Goal: Information Seeking & Learning: Learn about a topic

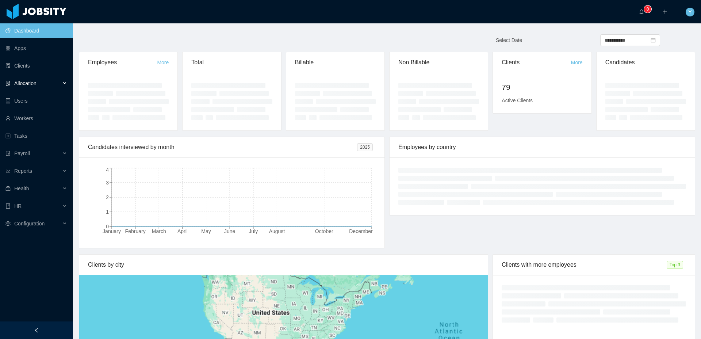
click at [50, 79] on div "Allocation" at bounding box center [36, 83] width 73 height 15
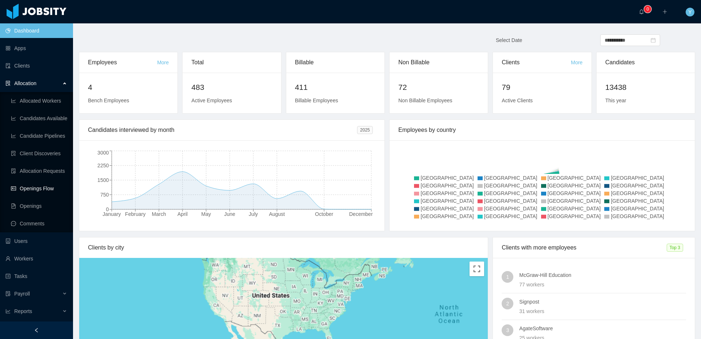
click at [44, 184] on link "Openings Flow" at bounding box center [39, 188] width 56 height 15
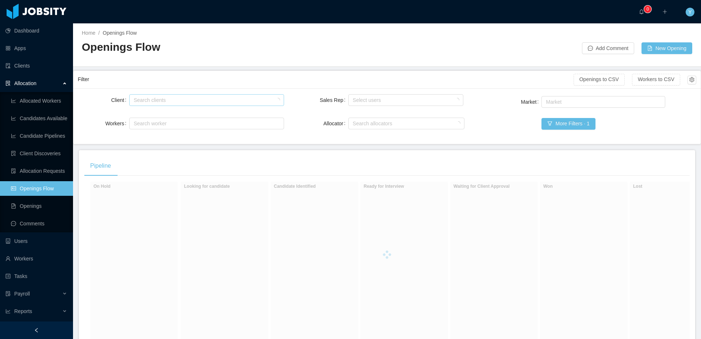
click at [222, 102] on div "Search clients" at bounding box center [205, 99] width 142 height 7
type input "******"
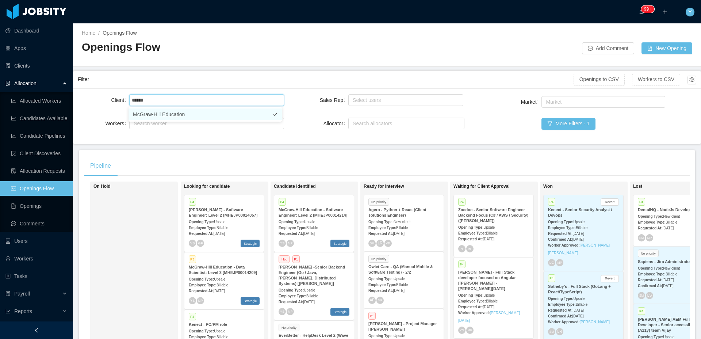
click at [171, 118] on li "McGraw-Hill Education" at bounding box center [205, 114] width 153 height 12
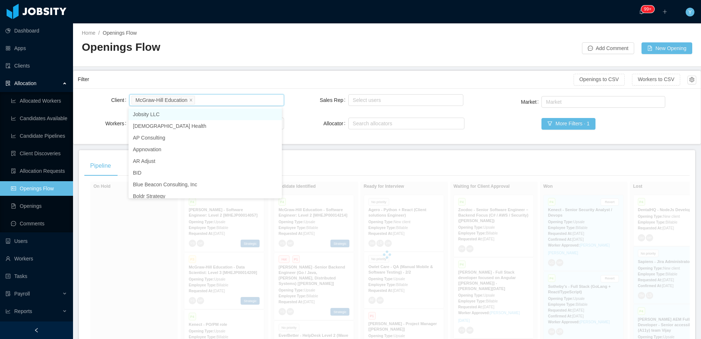
click at [209, 79] on div "Filter" at bounding box center [326, 80] width 496 height 14
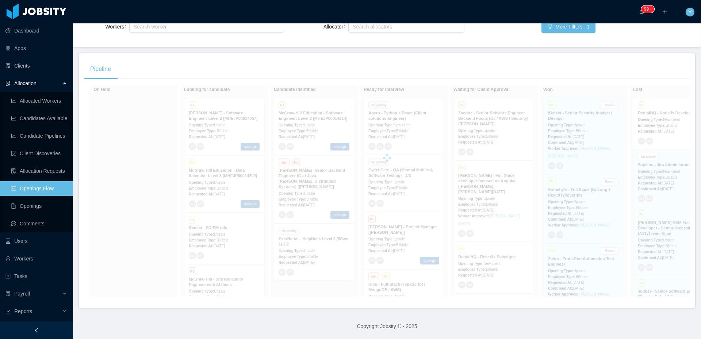
scroll to position [102, 0]
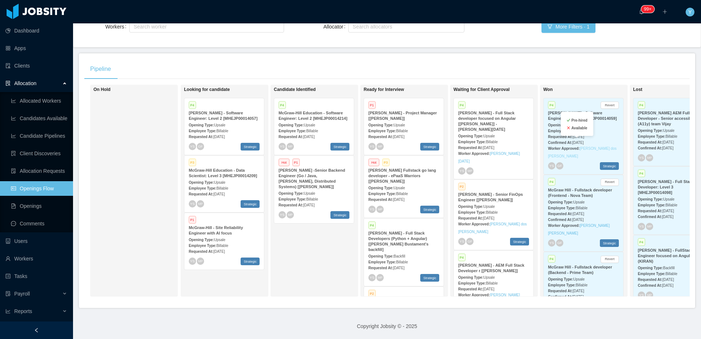
copy link "[PERSON_NAME] dos [PERSON_NAME]"
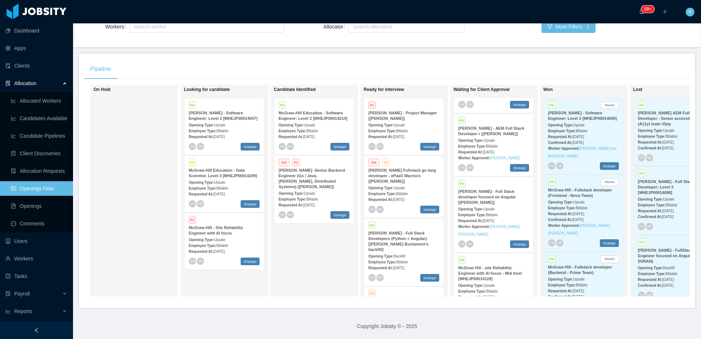
scroll to position [148, 0]
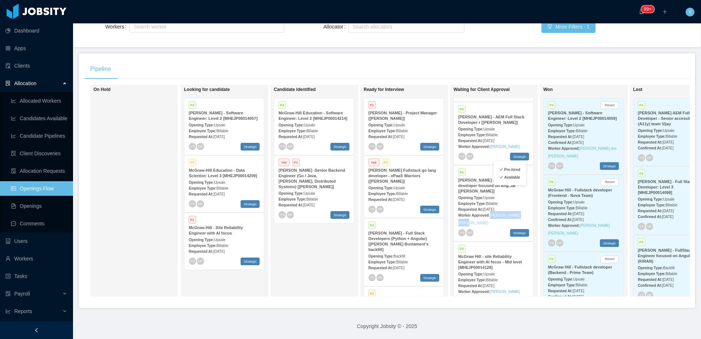
copy link "[PERSON_NAME] [PERSON_NAME]"
copy link "[PERSON_NAME]"
copy link "[PERSON_NAME] Uyuni [PERSON_NAME]"
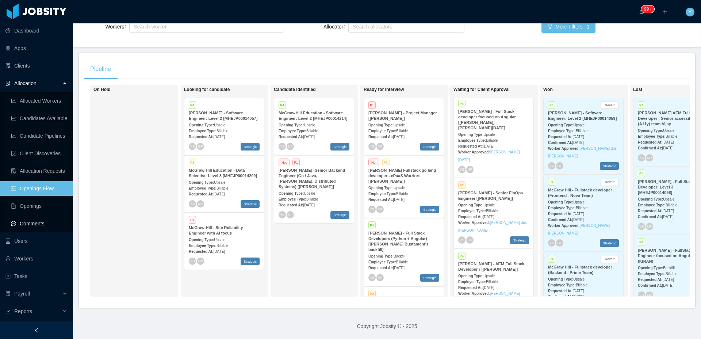
scroll to position [0, 0]
copy link "[PERSON_NAME] dos [PERSON_NAME]"
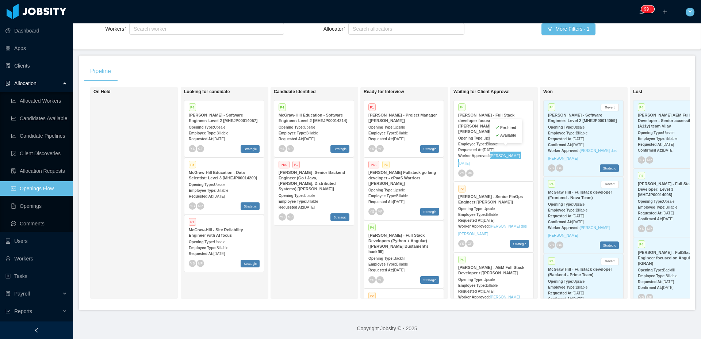
copy link "[PERSON_NAME][DATE]"
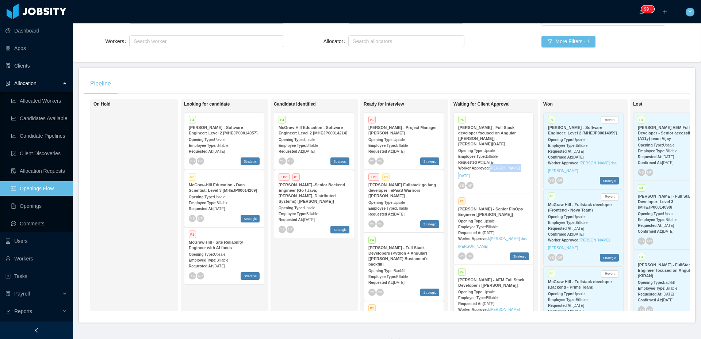
scroll to position [102, 0]
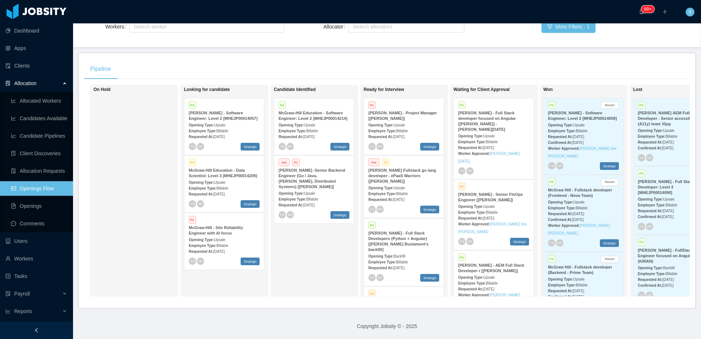
click at [515, 67] on div "Pipeline" at bounding box center [387, 69] width 606 height 20
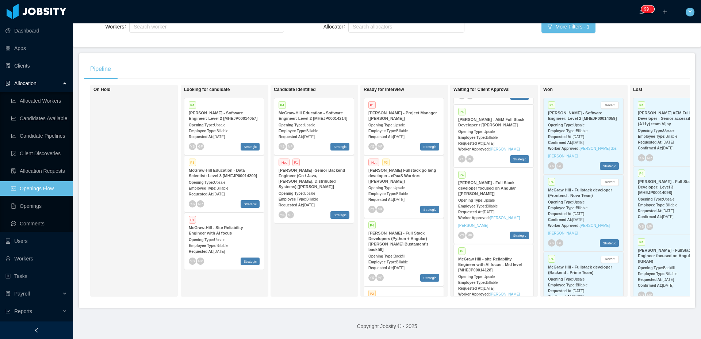
scroll to position [148, 0]
click at [495, 196] on span "Upsale" at bounding box center [489, 198] width 11 height 4
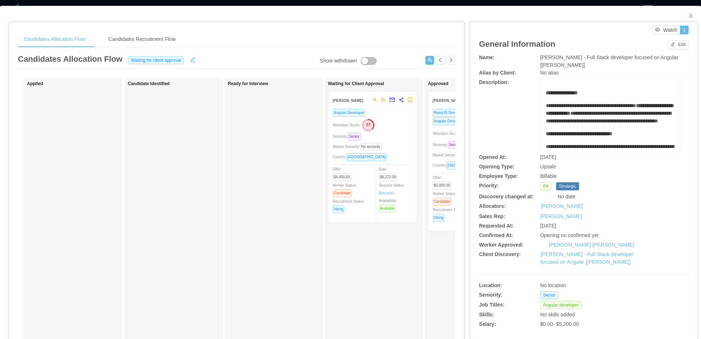
click at [437, 154] on span "Market Seniority: No seniority" at bounding box center [459, 155] width 52 height 4
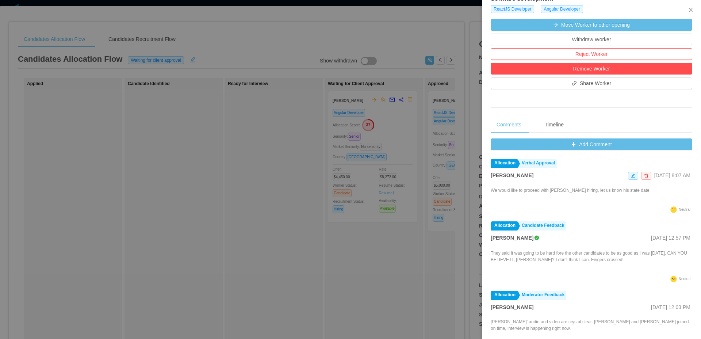
scroll to position [229, 0]
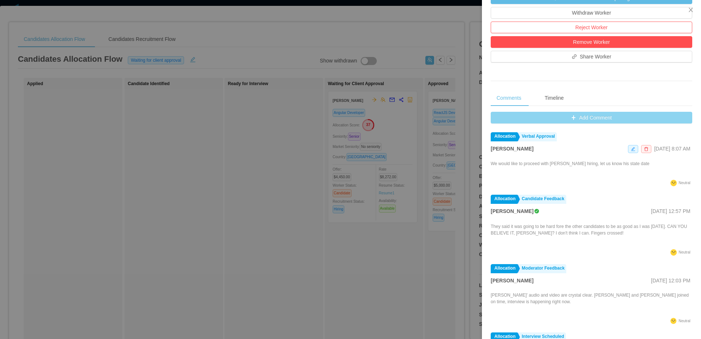
click at [575, 121] on button "Add Comment" at bounding box center [592, 118] width 202 height 12
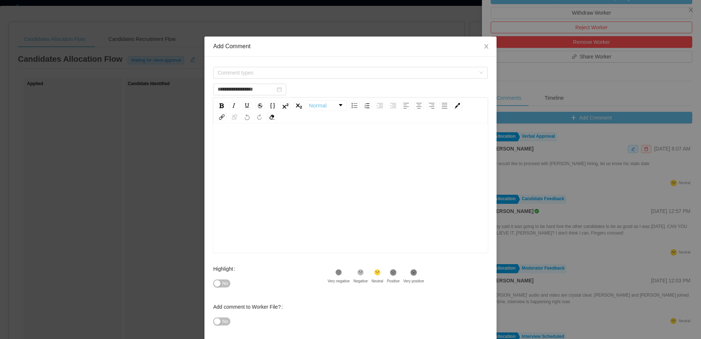
click at [278, 61] on div "**********" at bounding box center [351, 202] width 292 height 290
click at [277, 65] on div "**********" at bounding box center [351, 202] width 292 height 290
click at [278, 70] on span "Comment types" at bounding box center [347, 72] width 258 height 7
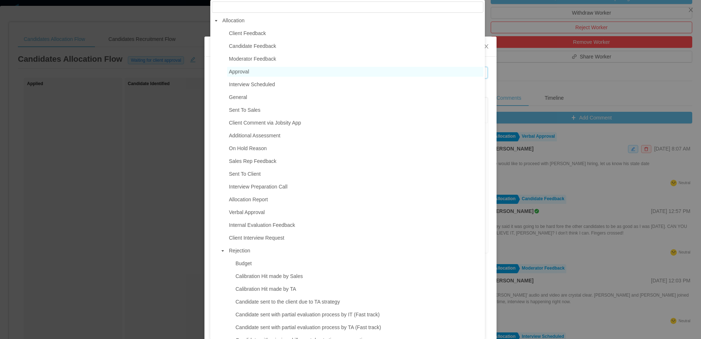
click at [261, 74] on span "Approval" at bounding box center [355, 72] width 256 height 10
type input "**********"
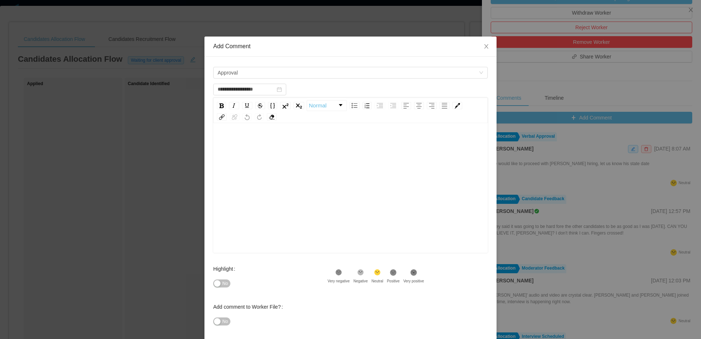
click at [278, 153] on div "rdw-editor" at bounding box center [350, 199] width 263 height 128
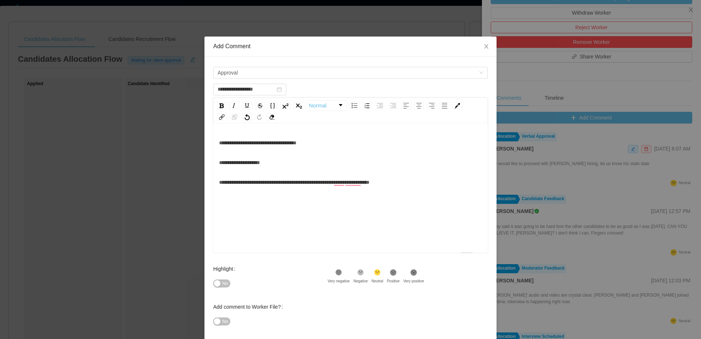
click at [282, 166] on div "**********" at bounding box center [350, 162] width 263 height 15
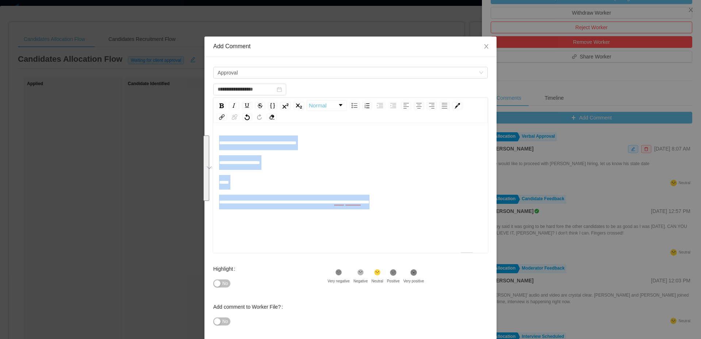
drag, startPoint x: 439, startPoint y: 203, endPoint x: 115, endPoint y: 117, distance: 335.1
click at [115, 117] on div "**********" at bounding box center [350, 169] width 701 height 339
copy div "**********"
click at [342, 191] on div "**********" at bounding box center [350, 172] width 263 height 74
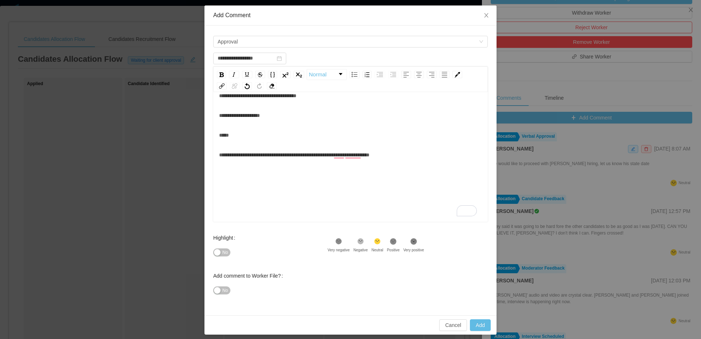
scroll to position [35, 0]
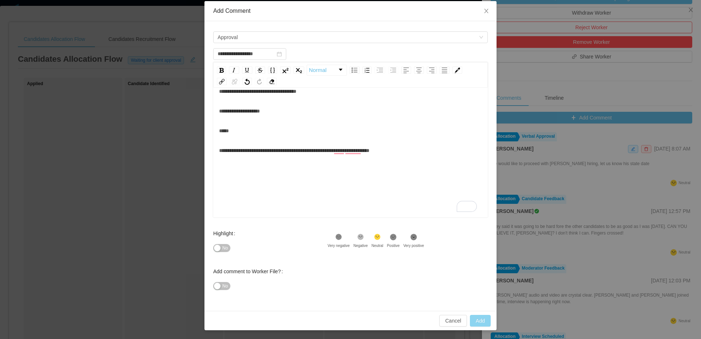
type input "**********"
click at [478, 316] on button "Add" at bounding box center [480, 321] width 21 height 12
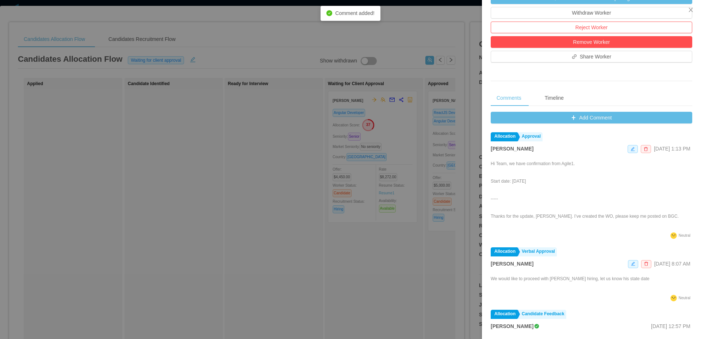
click at [422, 56] on div at bounding box center [350, 169] width 701 height 339
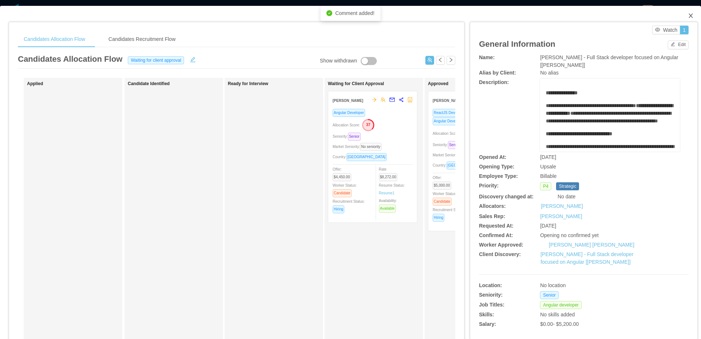
click at [689, 18] on span "Close" at bounding box center [691, 16] width 20 height 20
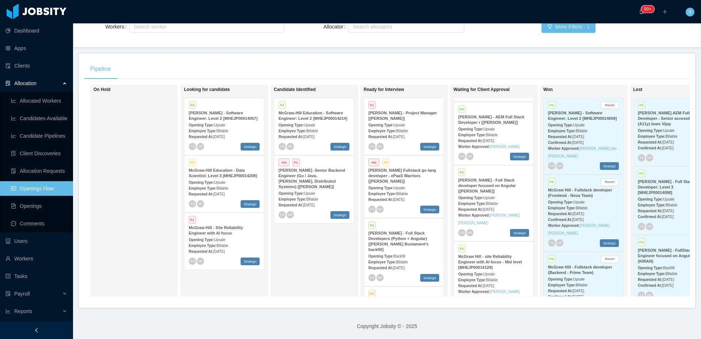
click at [495, 127] on span "Upsale" at bounding box center [489, 129] width 11 height 4
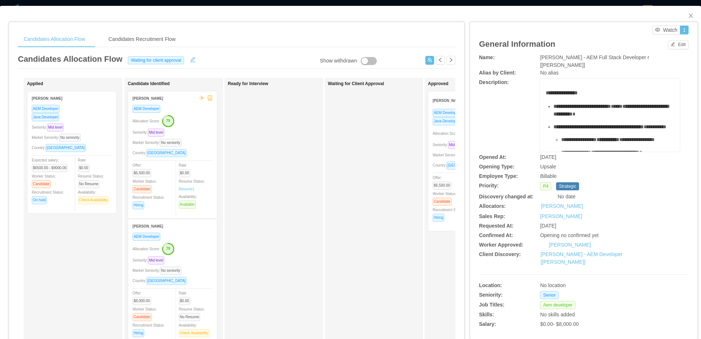
click at [443, 147] on div "Seniority: Mid level" at bounding box center [473, 145] width 80 height 8
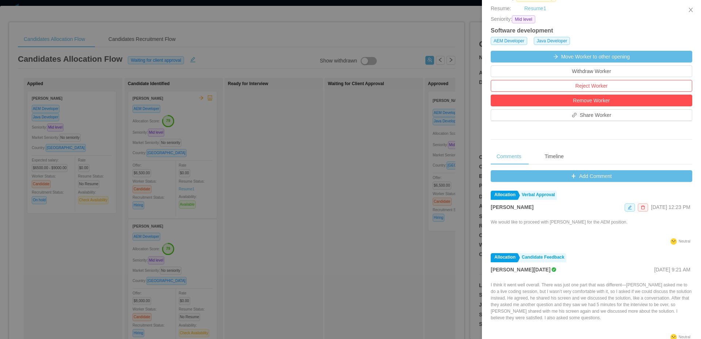
scroll to position [220, 0]
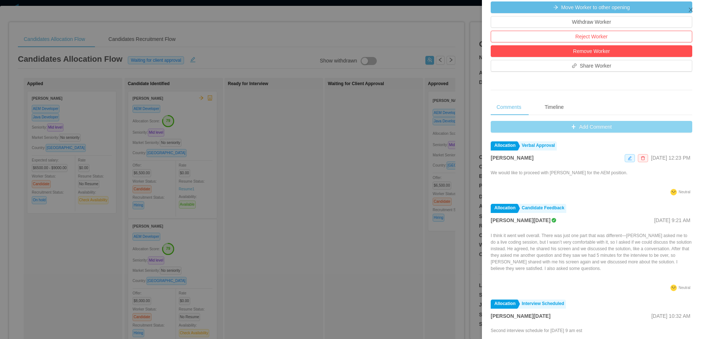
click at [597, 131] on button "Add Comment" at bounding box center [592, 127] width 202 height 12
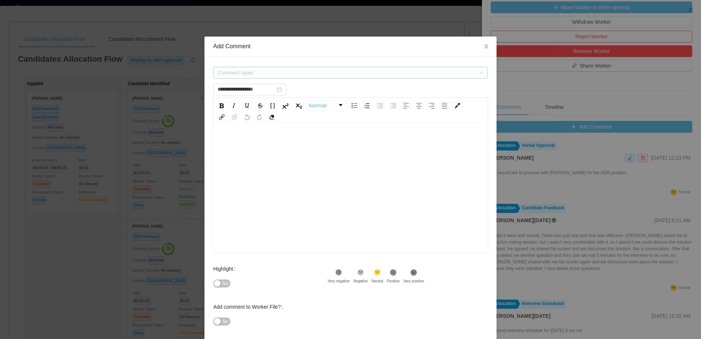
click at [309, 77] on span "Comment types" at bounding box center [348, 72] width 261 height 11
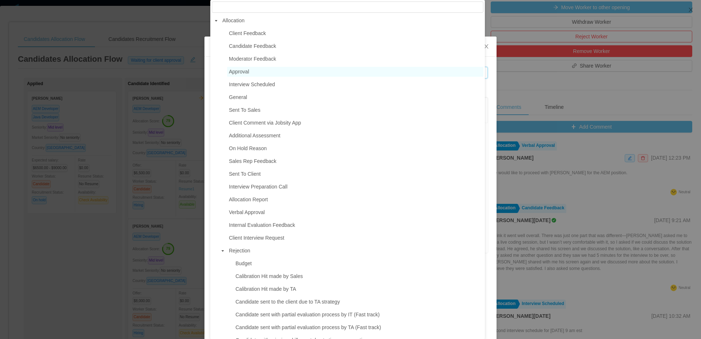
click at [251, 71] on span "Approval" at bounding box center [355, 72] width 256 height 10
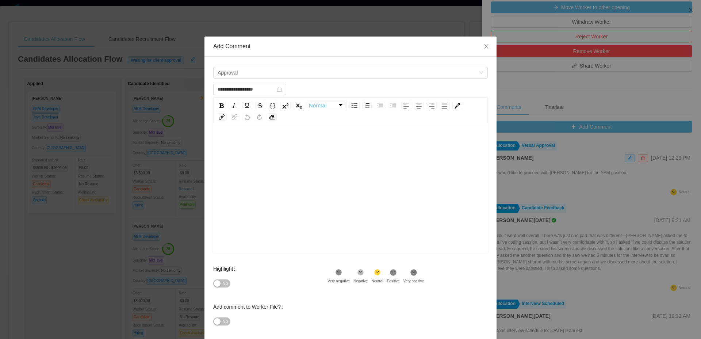
click at [318, 180] on div "rdw-editor" at bounding box center [350, 199] width 263 height 128
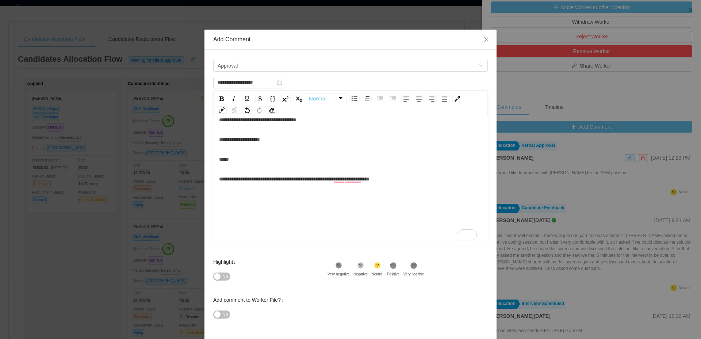
scroll to position [35, 0]
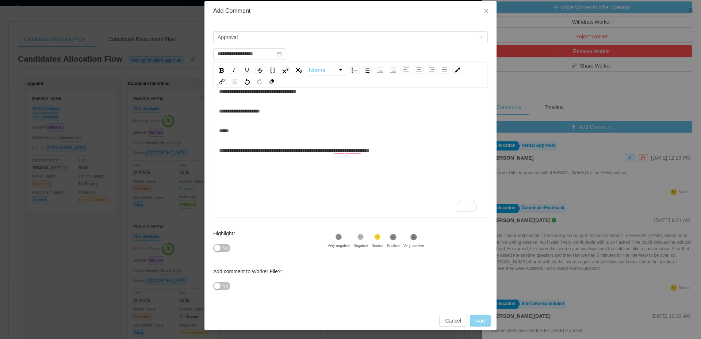
click at [477, 319] on button "Add" at bounding box center [480, 321] width 21 height 12
type input "**********"
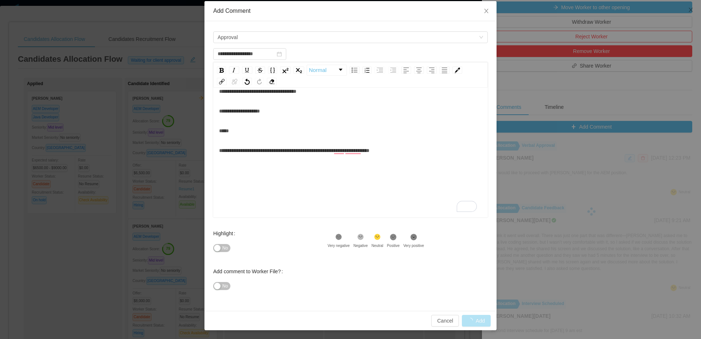
scroll to position [16, 0]
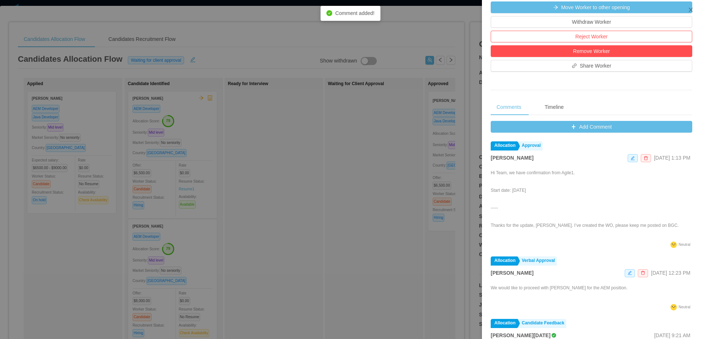
click at [367, 140] on div at bounding box center [350, 169] width 701 height 339
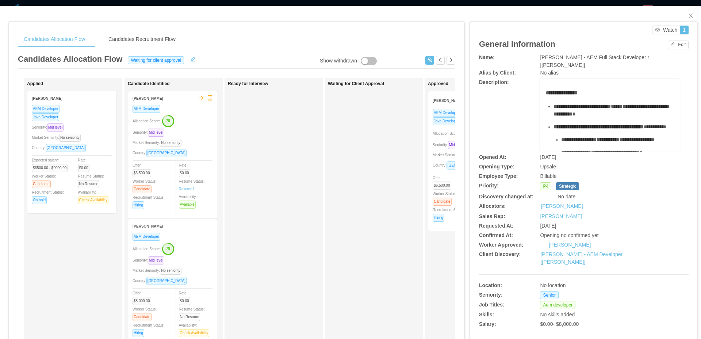
click at [347, 127] on div "Waiting for Client Approval" at bounding box center [379, 260] width 102 height 359
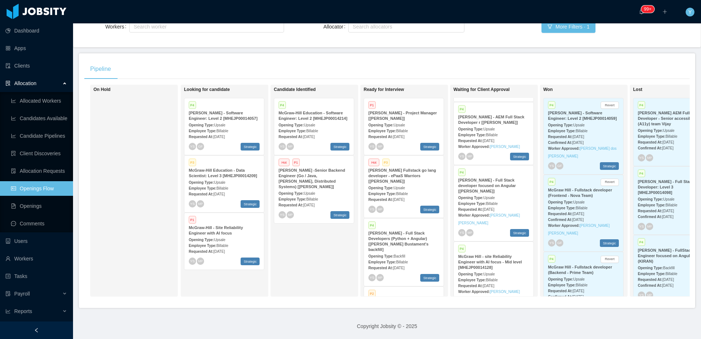
click at [493, 254] on strong "McGraw Hill - site Reliability Engineer with AI focus - Mid level [MHEJP0001412…" at bounding box center [490, 261] width 64 height 15
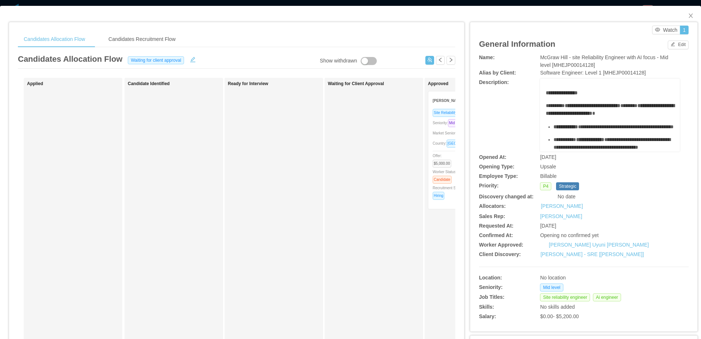
click at [438, 139] on div "Country: [GEOGRAPHIC_DATA]" at bounding box center [473, 143] width 80 height 8
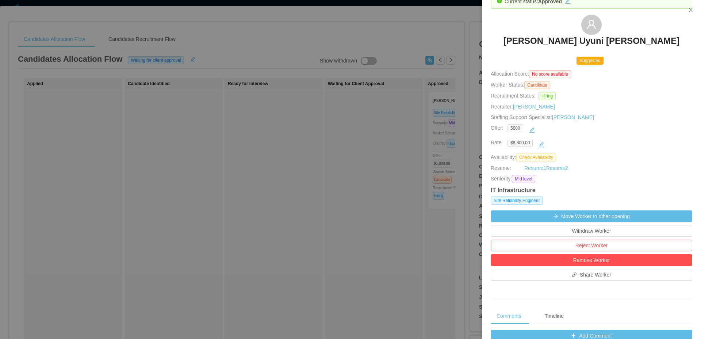
scroll to position [259, 0]
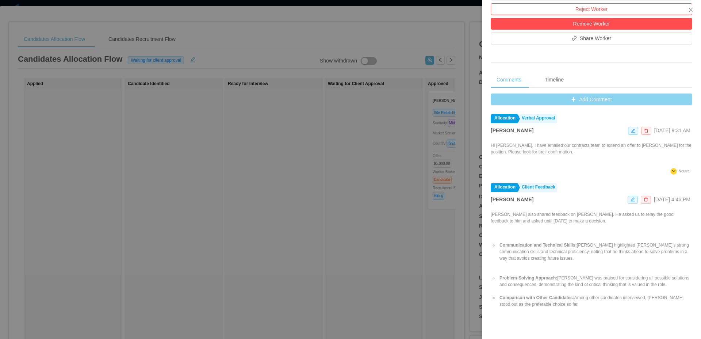
click at [587, 97] on button "Add Comment" at bounding box center [592, 99] width 202 height 12
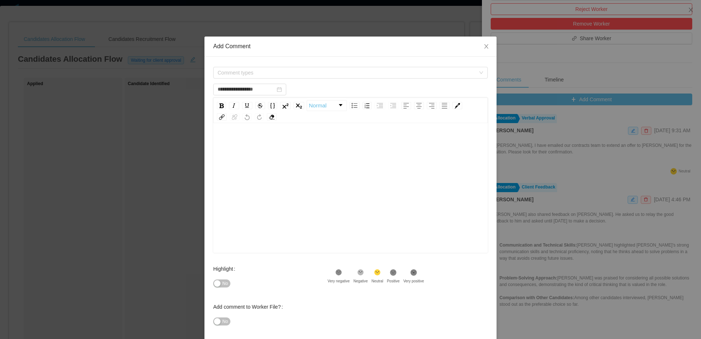
click at [387, 65] on div "**********" at bounding box center [351, 202] width 292 height 290
click at [367, 77] on span "Comment types" at bounding box center [348, 72] width 261 height 11
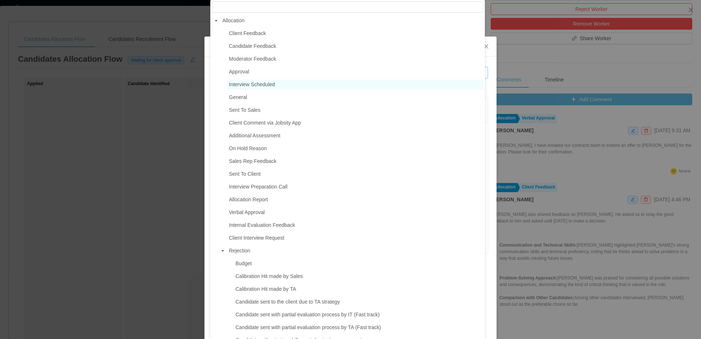
type input "**********"
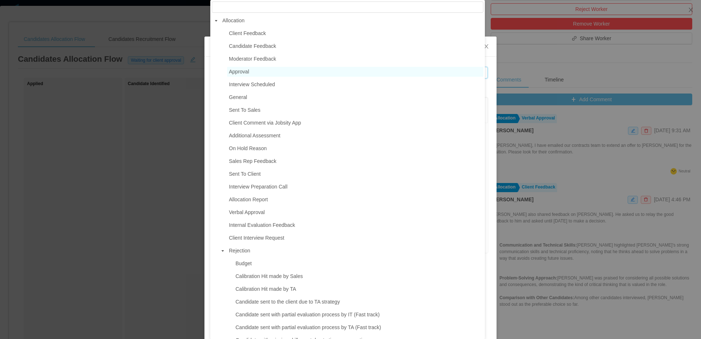
click at [257, 75] on span "Approval" at bounding box center [355, 72] width 256 height 10
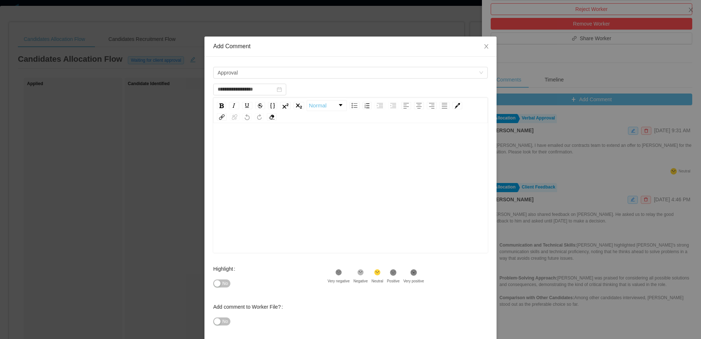
click at [280, 154] on div "rdw-editor" at bounding box center [350, 199] width 263 height 128
paste div "To enrich screen reader interactions, please activate Accessibility in Grammarl…"
click at [256, 160] on span "**********" at bounding box center [239, 162] width 41 height 5
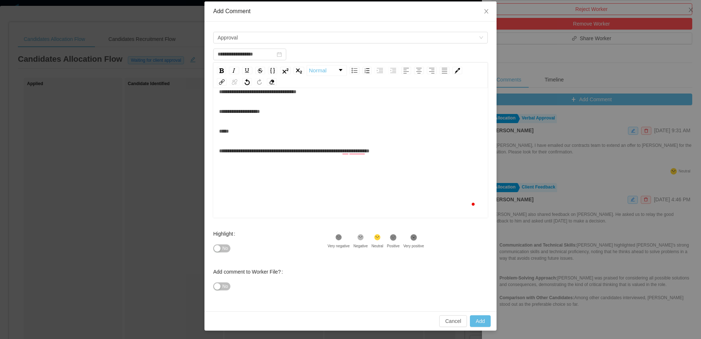
scroll to position [35, 0]
type input "**********"
click at [477, 317] on button "Add" at bounding box center [480, 321] width 21 height 12
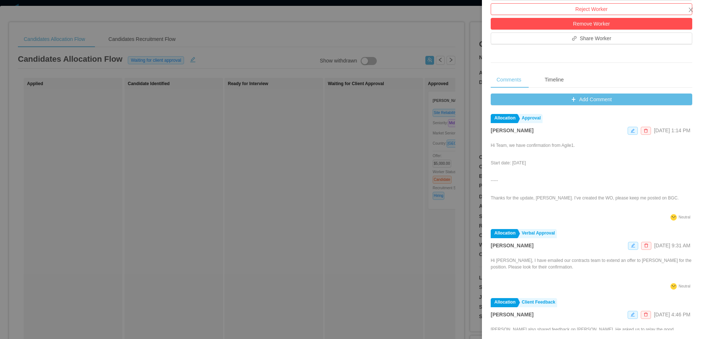
click at [376, 134] on div at bounding box center [350, 169] width 701 height 339
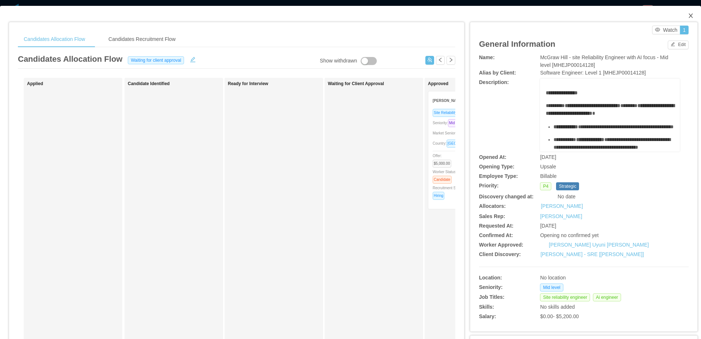
click at [688, 16] on icon "icon: close" at bounding box center [691, 16] width 6 height 6
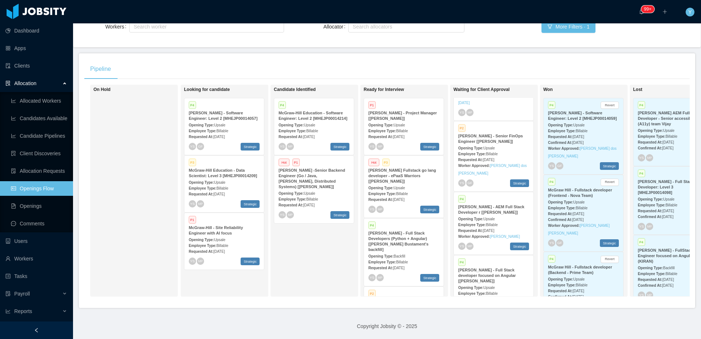
scroll to position [40, 0]
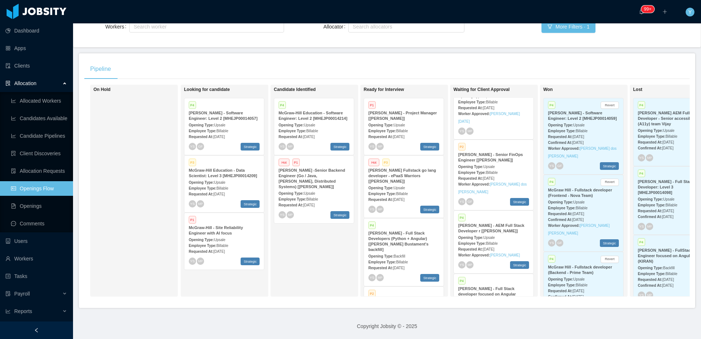
click at [501, 152] on strong "[PERSON_NAME] - Senior FinOps Engineer [[PERSON_NAME]]" at bounding box center [490, 157] width 65 height 10
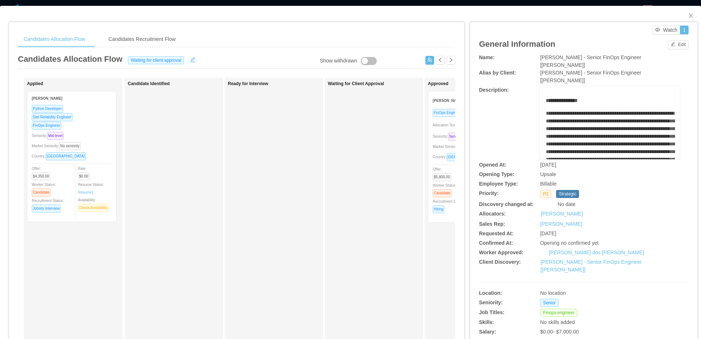
click at [369, 127] on div "Waiting for Client Approval" at bounding box center [379, 260] width 102 height 359
click at [434, 125] on span "Allocation Score:" at bounding box center [446, 125] width 27 height 4
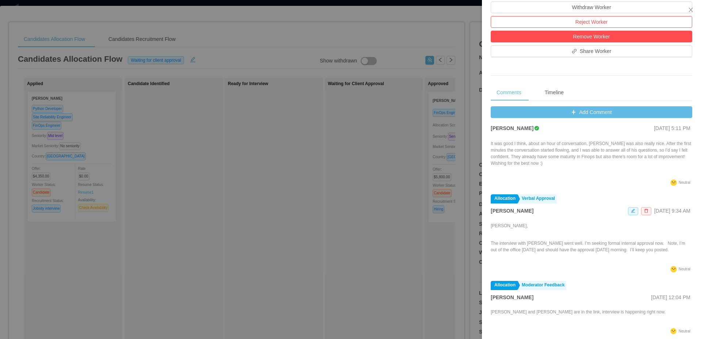
scroll to position [238, 0]
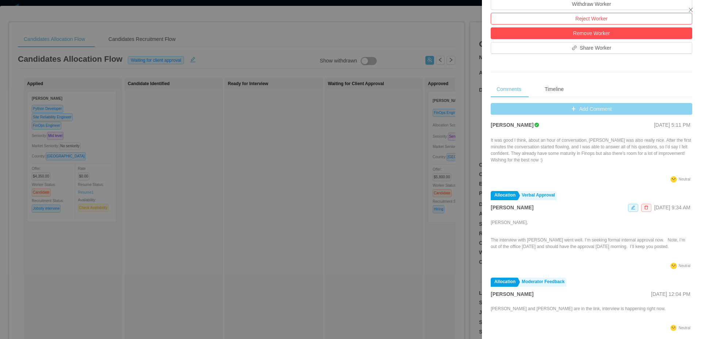
click at [590, 113] on button "Add Comment" at bounding box center [592, 109] width 202 height 12
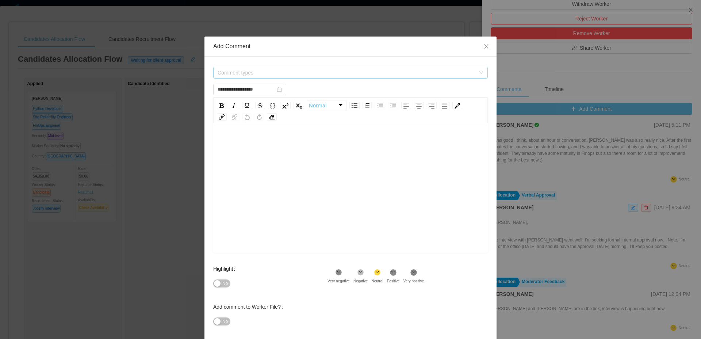
click at [324, 72] on span "Comment types" at bounding box center [347, 72] width 258 height 7
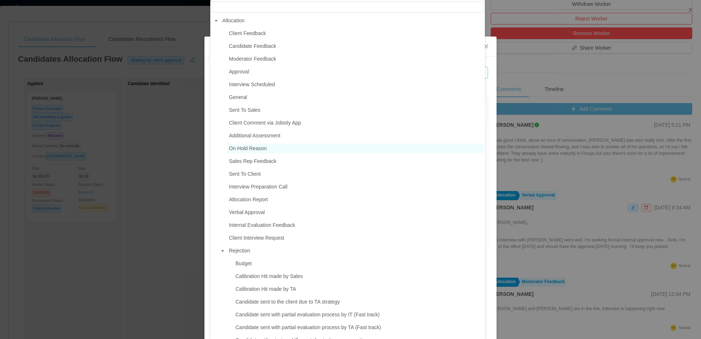
type input "**********"
click at [635, 171] on div "**********" at bounding box center [350, 169] width 701 height 339
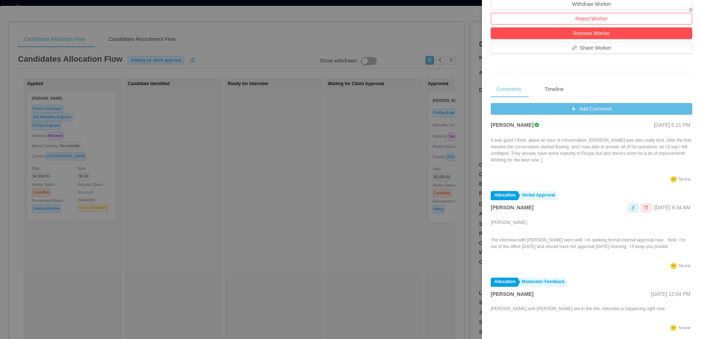
click at [351, 169] on div at bounding box center [350, 169] width 701 height 339
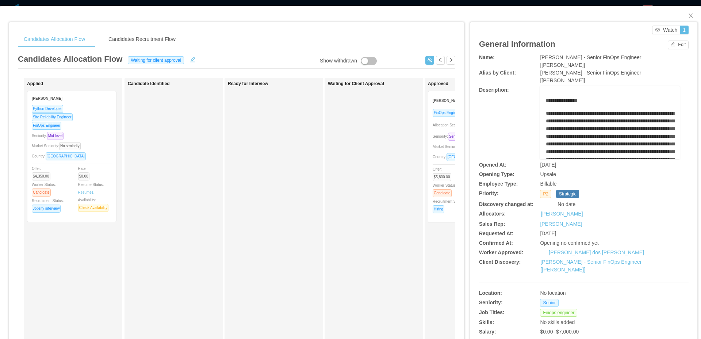
click at [439, 146] on span "Market Seniority: No seniority" at bounding box center [459, 147] width 52 height 4
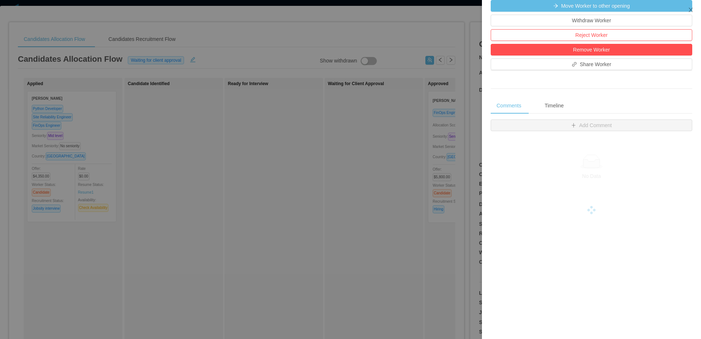
scroll to position [249, 0]
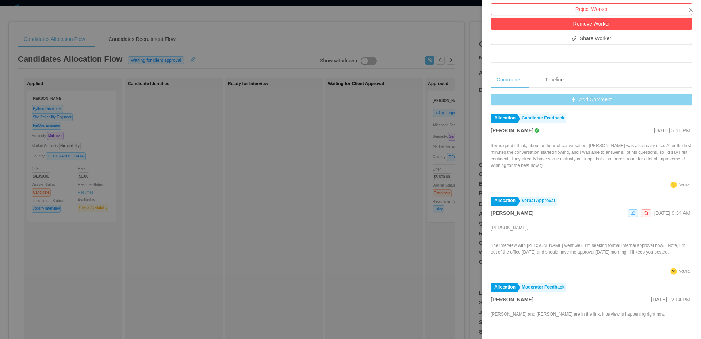
click at [568, 99] on button "Add Comment" at bounding box center [592, 99] width 202 height 12
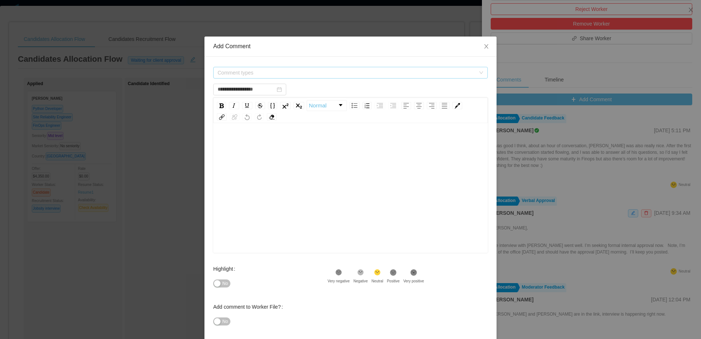
click at [304, 77] on span "Comment types" at bounding box center [348, 72] width 261 height 11
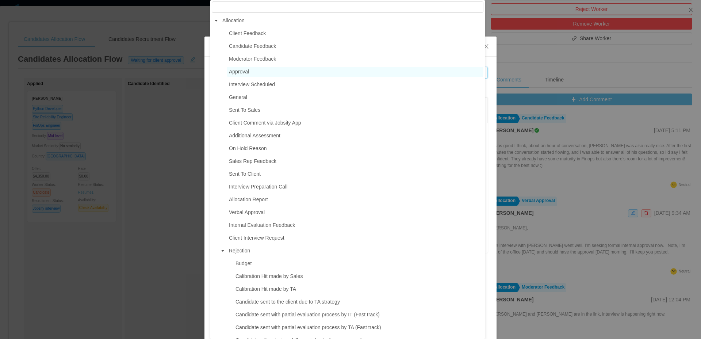
click at [252, 68] on span "Approval" at bounding box center [355, 72] width 256 height 10
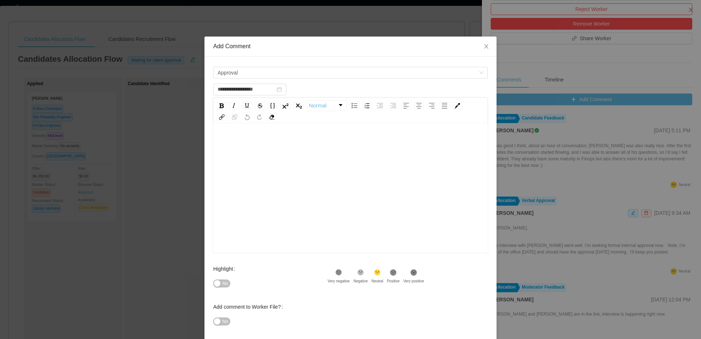
click at [281, 179] on div "rdw-editor" at bounding box center [350, 199] width 263 height 128
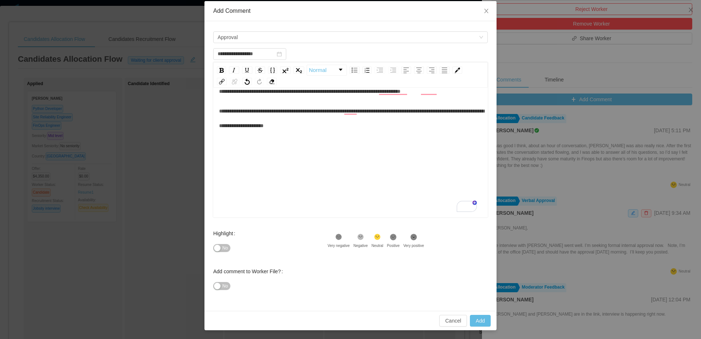
scroll to position [16, 0]
type input "**********"
click at [477, 317] on button "Add" at bounding box center [480, 321] width 21 height 12
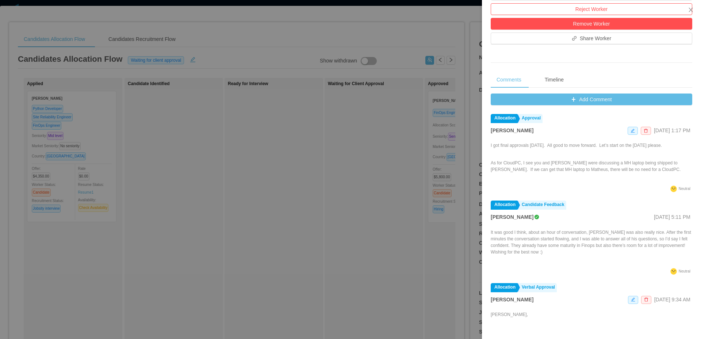
click at [362, 146] on div at bounding box center [350, 169] width 701 height 339
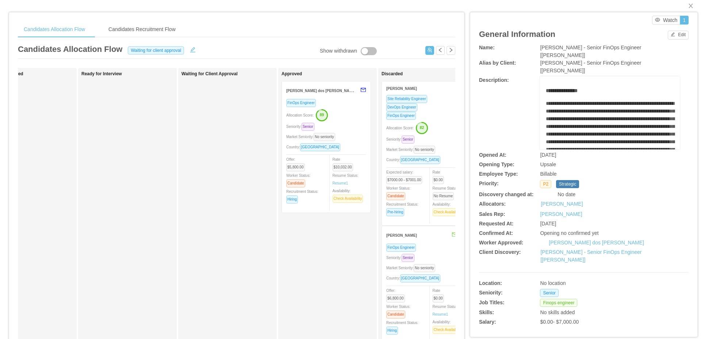
scroll to position [0, 0]
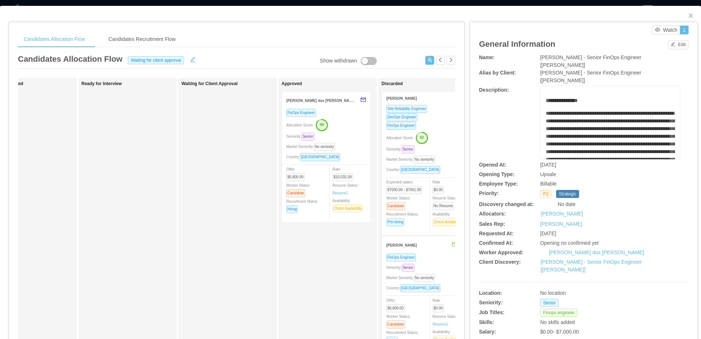
click at [641, 59] on span "[PERSON_NAME] - Senior FinOps Engineer [[PERSON_NAME]]" at bounding box center [590, 61] width 101 height 14
drag, startPoint x: 661, startPoint y: 59, endPoint x: 536, endPoint y: 60, distance: 125.6
click at [540, 60] on div "[PERSON_NAME] - Senior FinOps Engineer [[PERSON_NAME]]" at bounding box center [610, 61] width 140 height 15
copy span "[PERSON_NAME] - Senior FinOps Engineer [[PERSON_NAME]]"
click at [345, 118] on div "FinOps Engineer Allocation Score: 89 Seniority: Senior Market Seniority: No sen…" at bounding box center [326, 163] width 80 height 110
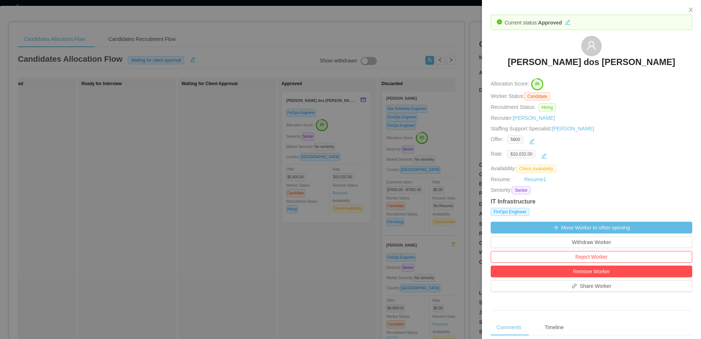
drag, startPoint x: 515, startPoint y: 59, endPoint x: 681, endPoint y: 41, distance: 166.9
click at [681, 57] on div "[PERSON_NAME] dos [PERSON_NAME]" at bounding box center [592, 54] width 202 height 37
copy h3 "[PERSON_NAME] dos [PERSON_NAME]"
click at [438, 51] on div at bounding box center [350, 169] width 701 height 339
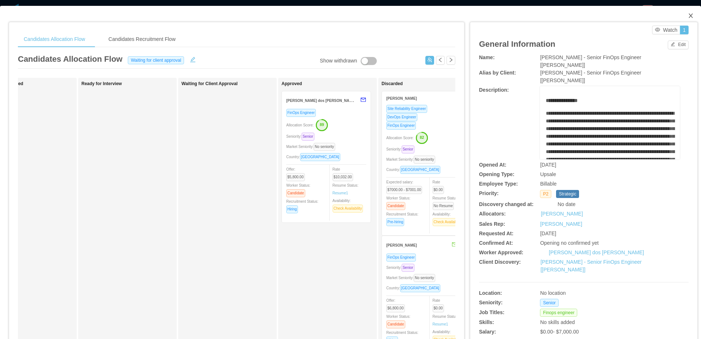
click at [688, 15] on icon "icon: close" at bounding box center [691, 16] width 6 height 6
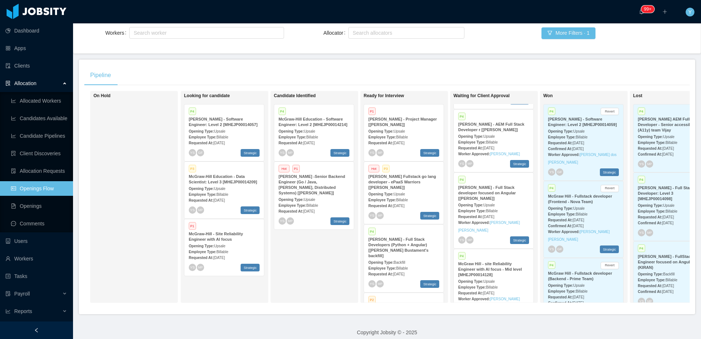
scroll to position [148, 0]
click at [511, 282] on div "Employee Type: Billable" at bounding box center [493, 286] width 71 height 8
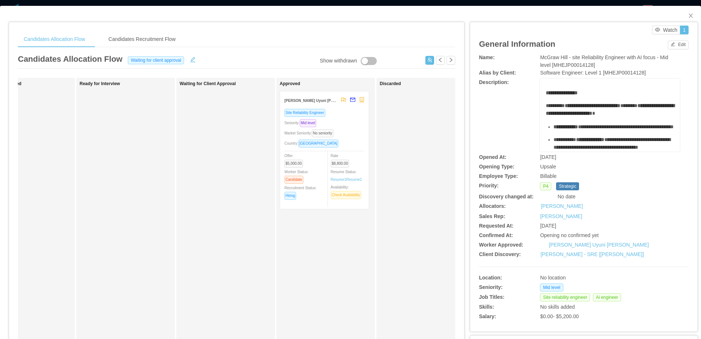
drag, startPoint x: 601, startPoint y: 66, endPoint x: 534, endPoint y: 60, distance: 67.9
click at [534, 60] on div "Name: McGraw Hill - site Reliability Engineer with AI focus - Mid level [MHEJP0…" at bounding box center [584, 61] width 210 height 15
copy div "McGraw Hill - site Reliability Engineer with AI focus - Mid level [MHEJP0001412…"
click at [351, 148] on div "Site Reliability Engineer Seniority: Mid level Market Seniority: No seniority C…" at bounding box center [325, 156] width 80 height 96
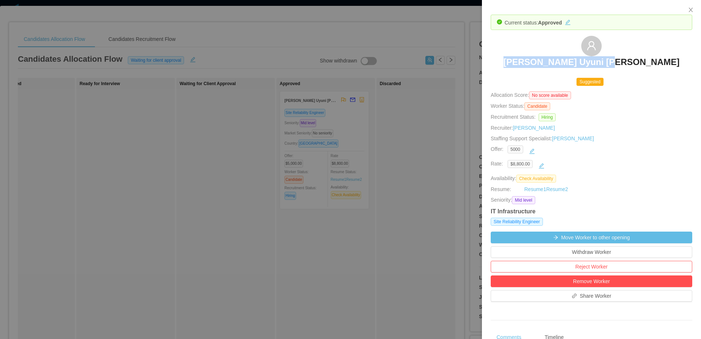
drag, startPoint x: 532, startPoint y: 60, endPoint x: 653, endPoint y: 60, distance: 120.9
click at [653, 60] on div "[PERSON_NAME] Uyuni [PERSON_NAME]" at bounding box center [592, 54] width 202 height 37
click at [435, 85] on div at bounding box center [350, 169] width 701 height 339
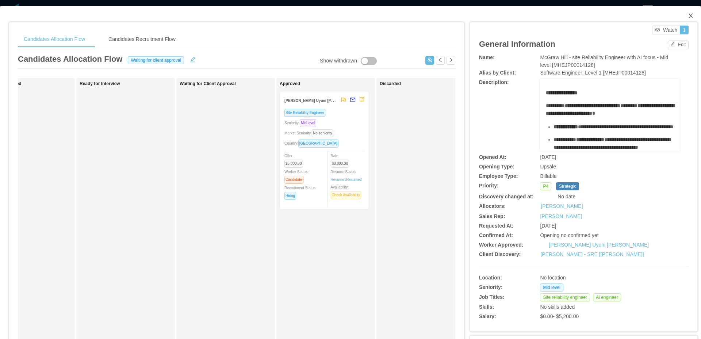
click at [688, 19] on icon "icon: close" at bounding box center [691, 16] width 6 height 6
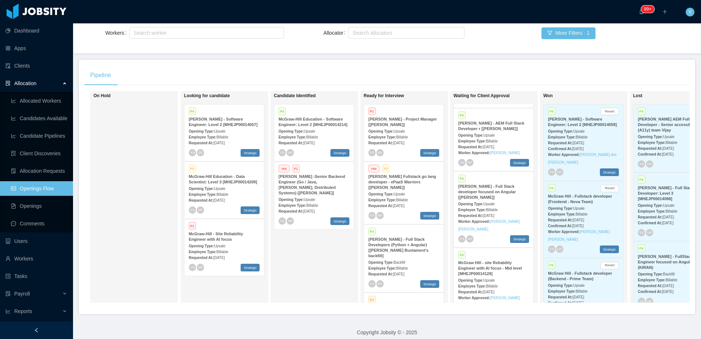
click at [497, 143] on div "Requested At: [DATE]" at bounding box center [493, 147] width 71 height 8
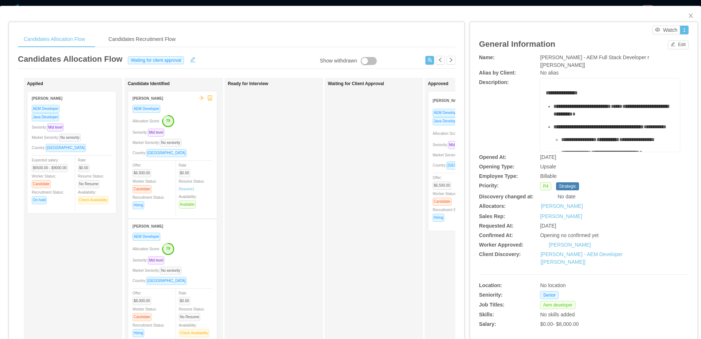
click at [449, 145] on span "Seniority: Mid level" at bounding box center [450, 145] width 35 height 4
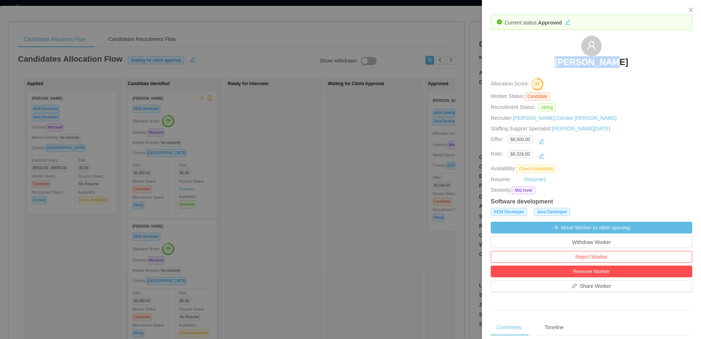
drag, startPoint x: 553, startPoint y: 56, endPoint x: 626, endPoint y: 56, distance: 73.0
click at [626, 56] on div "[PERSON_NAME]" at bounding box center [592, 54] width 202 height 37
click at [526, 55] on div "[PERSON_NAME]" at bounding box center [592, 54] width 202 height 37
click at [385, 90] on div at bounding box center [350, 169] width 701 height 339
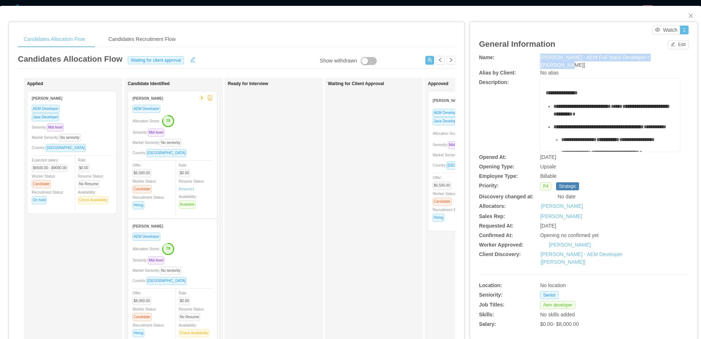
drag, startPoint x: 669, startPoint y: 57, endPoint x: 536, endPoint y: 54, distance: 133.0
click at [540, 54] on div "[PERSON_NAME] - AEM Full Stack Developer r [[PERSON_NAME]]" at bounding box center [610, 61] width 140 height 15
click at [389, 165] on div "Waiting for Client Approval" at bounding box center [379, 260] width 102 height 359
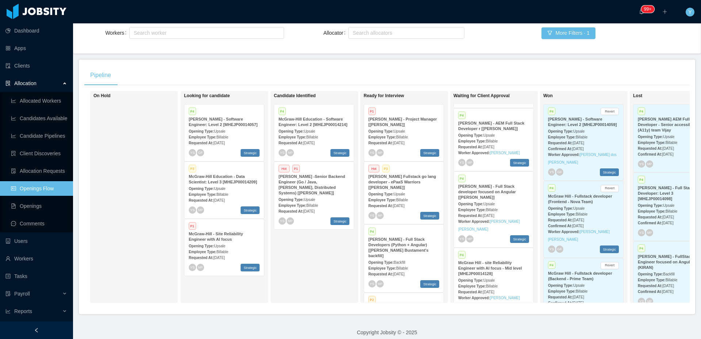
click at [490, 202] on span "Upsale" at bounding box center [489, 204] width 11 height 4
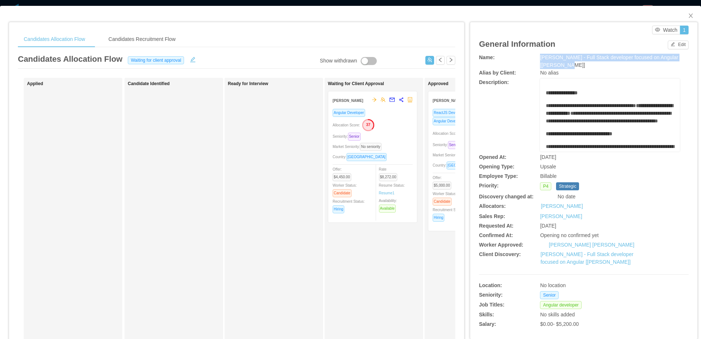
drag, startPoint x: 537, startPoint y: 57, endPoint x: 586, endPoint y: 64, distance: 49.8
click at [586, 64] on div "[PERSON_NAME] - Full Stack developer focused on Angular [[PERSON_NAME]]" at bounding box center [610, 61] width 140 height 15
click at [441, 137] on div "Allocation Score: 44" at bounding box center [473, 133] width 80 height 12
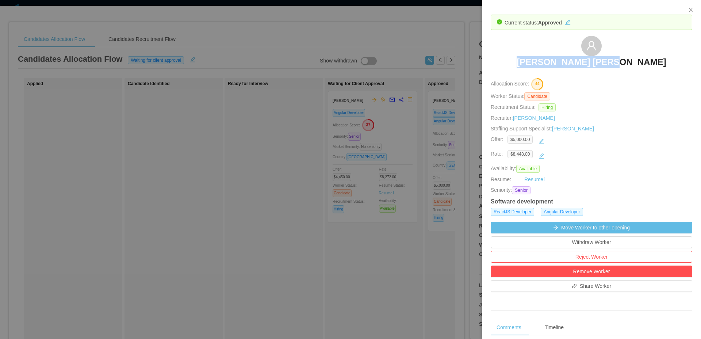
drag, startPoint x: 544, startPoint y: 60, endPoint x: 676, endPoint y: 61, distance: 132.6
click at [676, 61] on div "[PERSON_NAME] [PERSON_NAME]" at bounding box center [592, 54] width 202 height 37
